Goal: Information Seeking & Learning: Learn about a topic

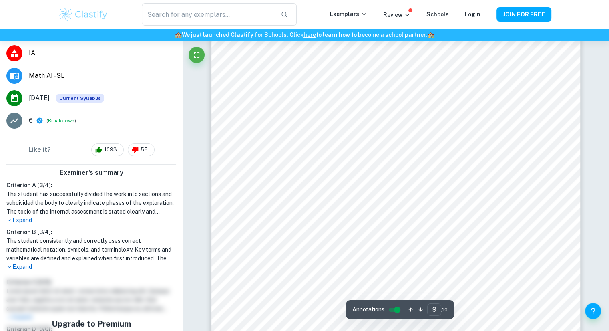
scroll to position [4481, 0]
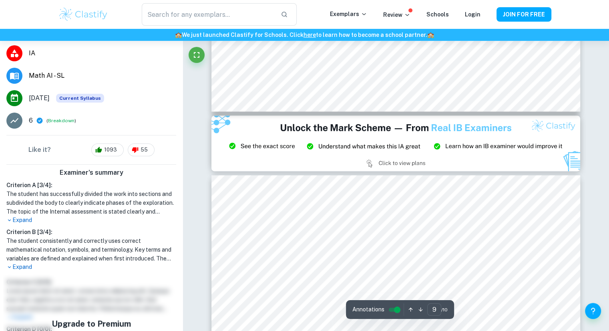
type input "8"
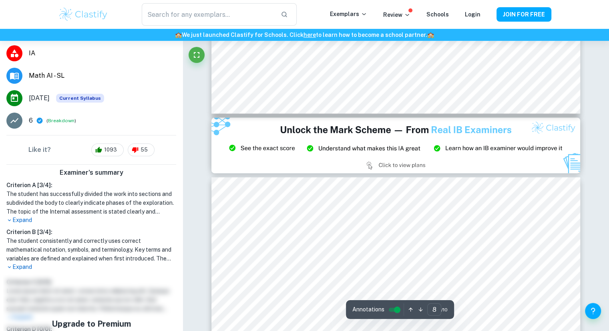
scroll to position [3910, 0]
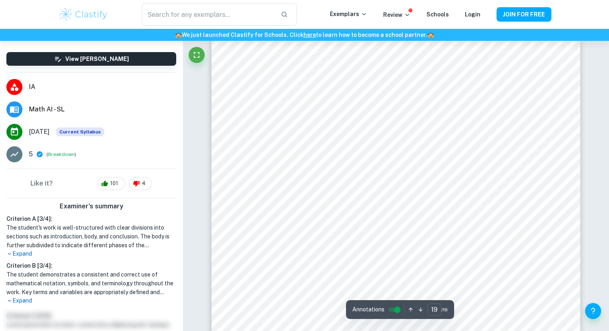
scroll to position [8920, 0]
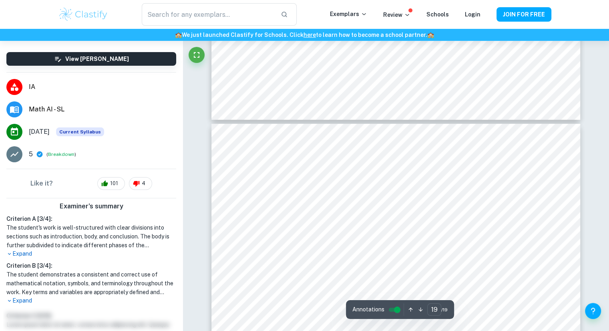
type input "18"
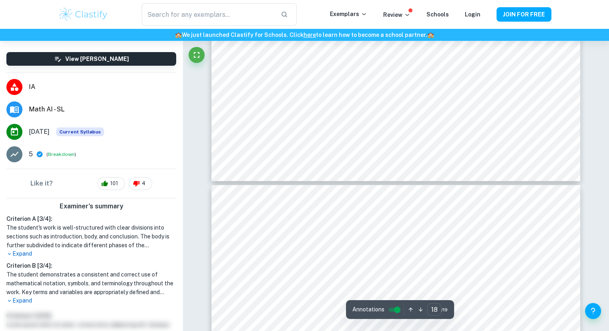
scroll to position [8765, 0]
